Goal: Find contact information

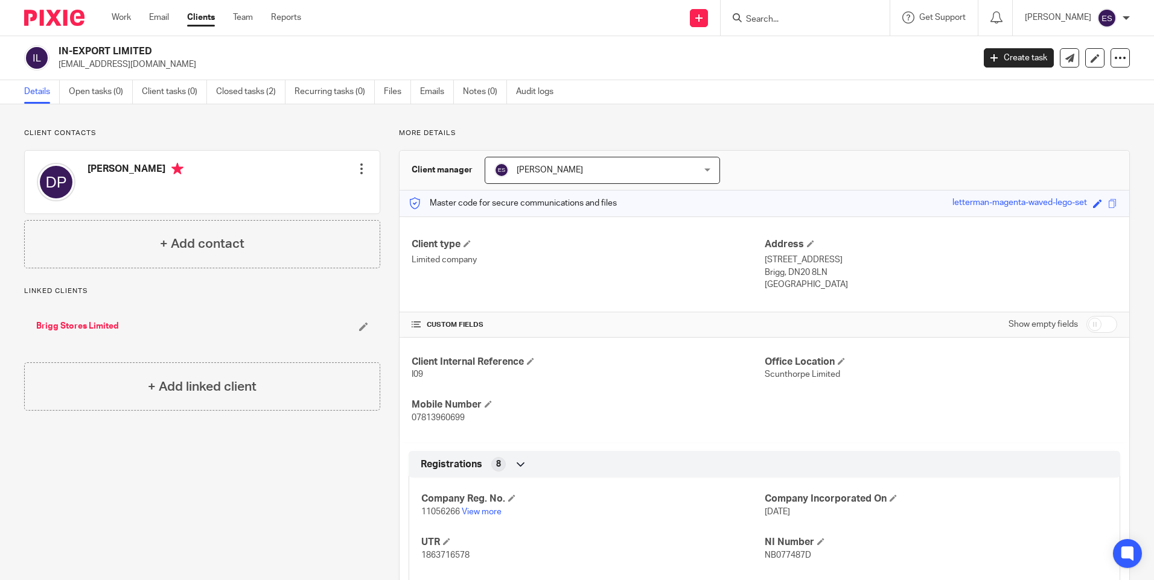
click at [828, 7] on div at bounding box center [804, 18] width 169 height 36
click at [830, 15] on input "Search" at bounding box center [799, 19] width 109 height 11
type input "dtc"
click at [861, 58] on div "DTC HOMECARE LIMITED" at bounding box center [816, 46] width 169 height 37
click at [842, 50] on link at bounding box center [817, 47] width 150 height 18
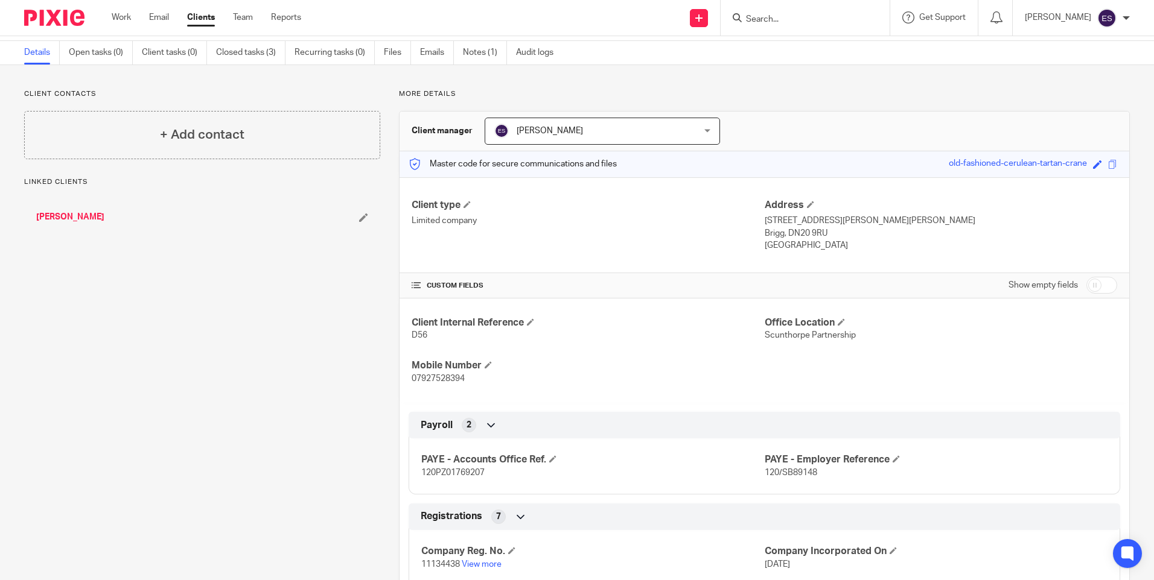
scroll to position [60, 0]
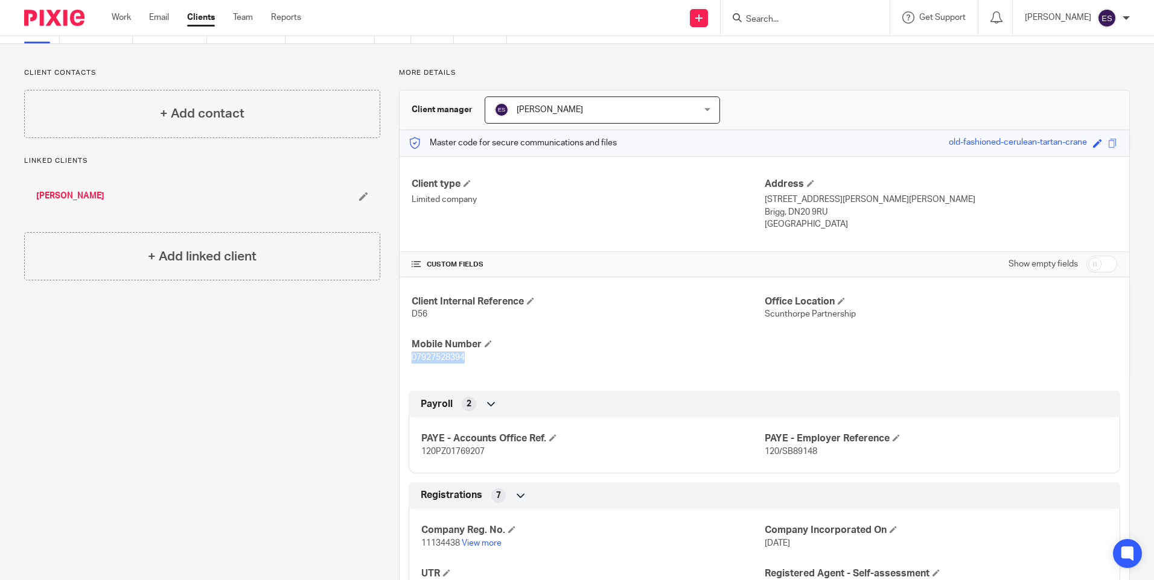
drag, startPoint x: 469, startPoint y: 357, endPoint x: 409, endPoint y: 363, distance: 60.7
click at [411, 363] on p "07927528394" at bounding box center [587, 358] width 352 height 12
drag, startPoint x: 409, startPoint y: 363, endPoint x: 425, endPoint y: 356, distance: 17.3
copy span "07927528394"
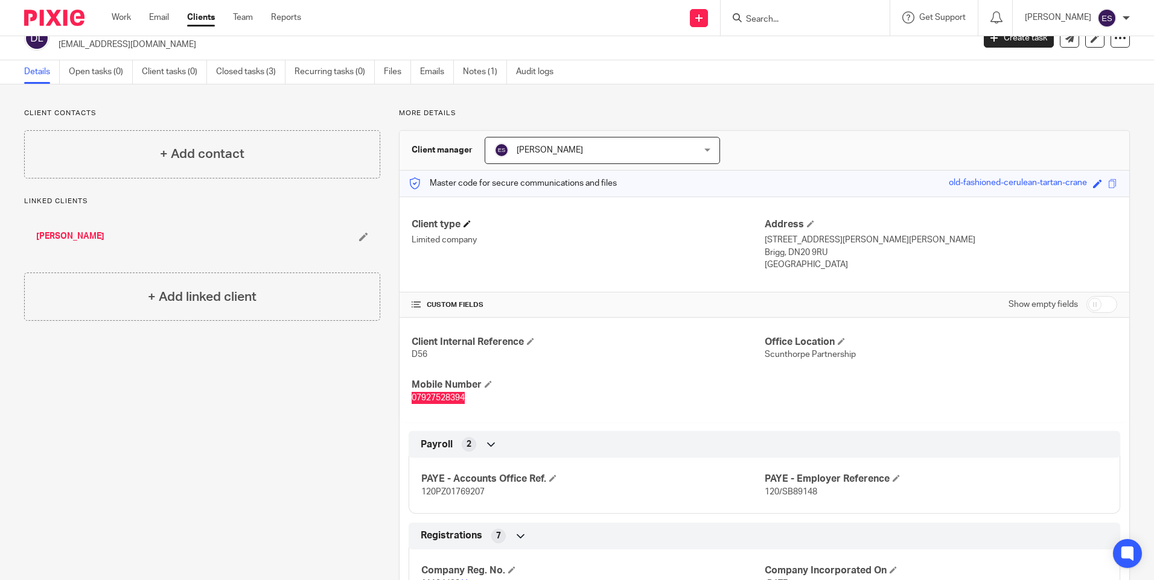
scroll to position [0, 0]
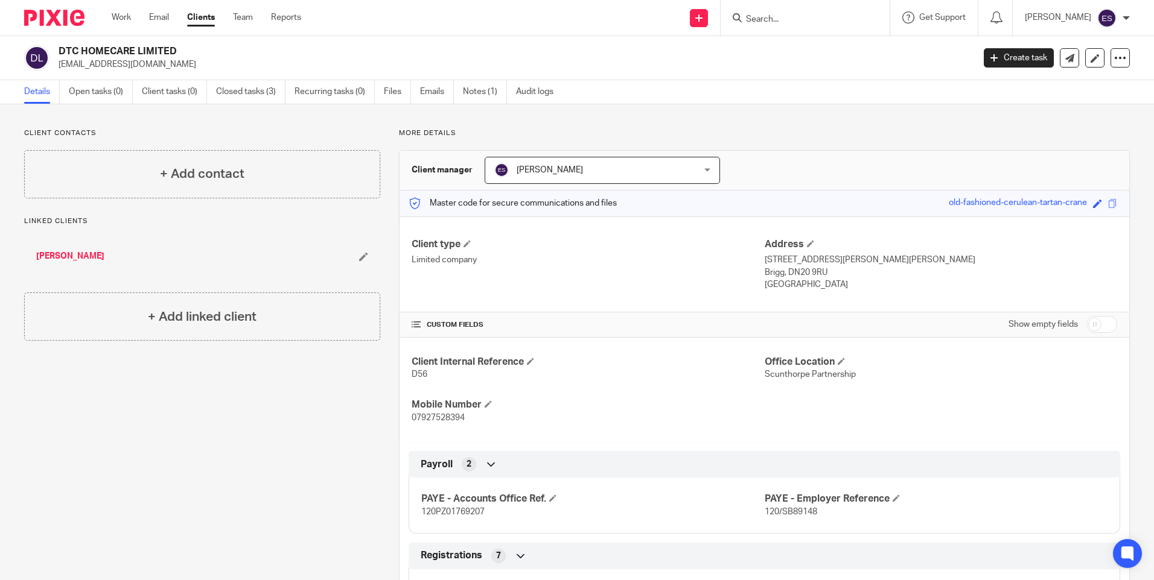
click at [761, 136] on p "More details" at bounding box center [764, 134] width 731 height 10
